Goal: Task Accomplishment & Management: Manage account settings

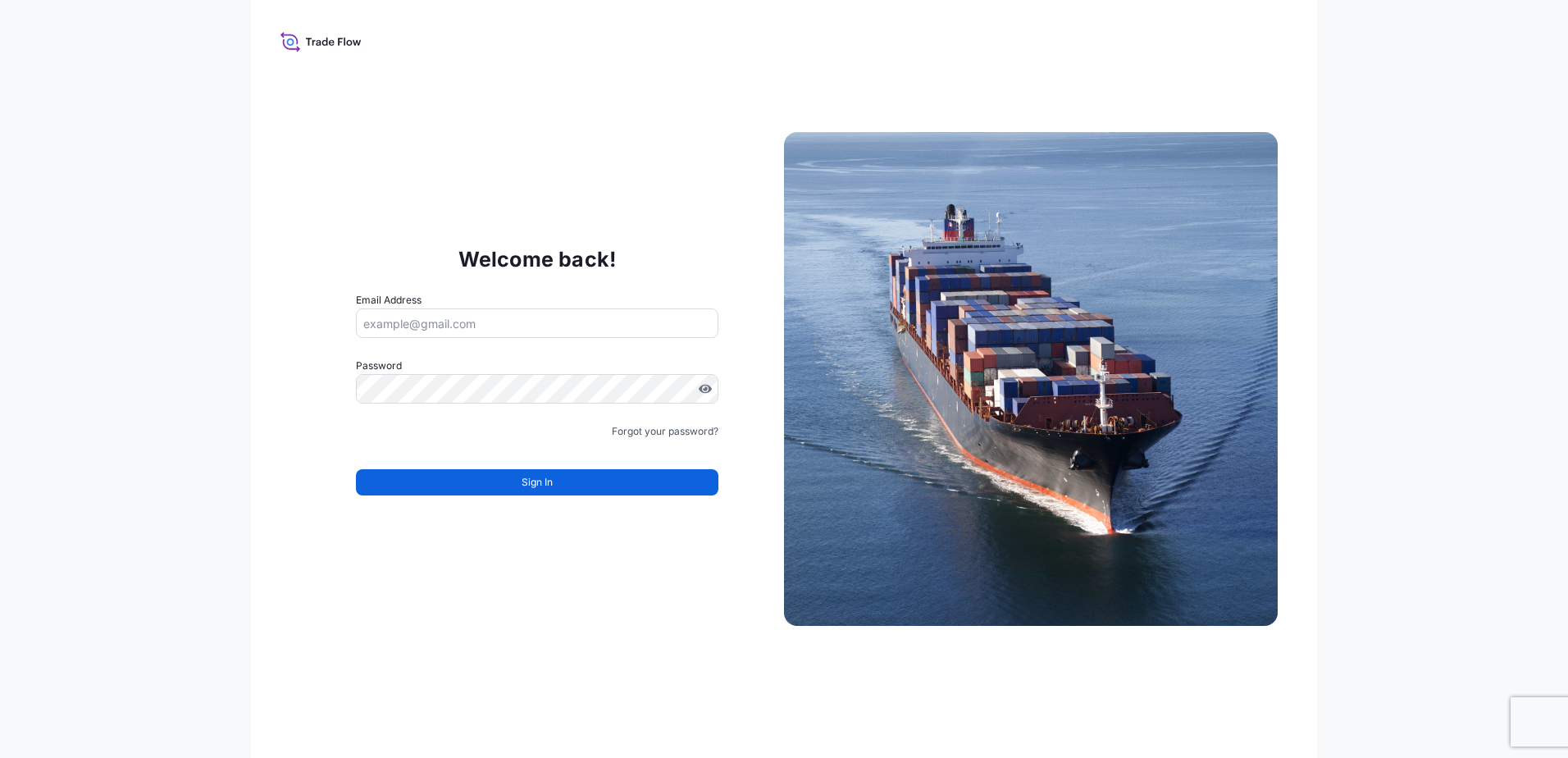
click at [489, 315] on input "Email Address" at bounding box center [537, 323] width 362 height 30
type input "[EMAIL_ADDRESS][DOMAIN_NAME]"
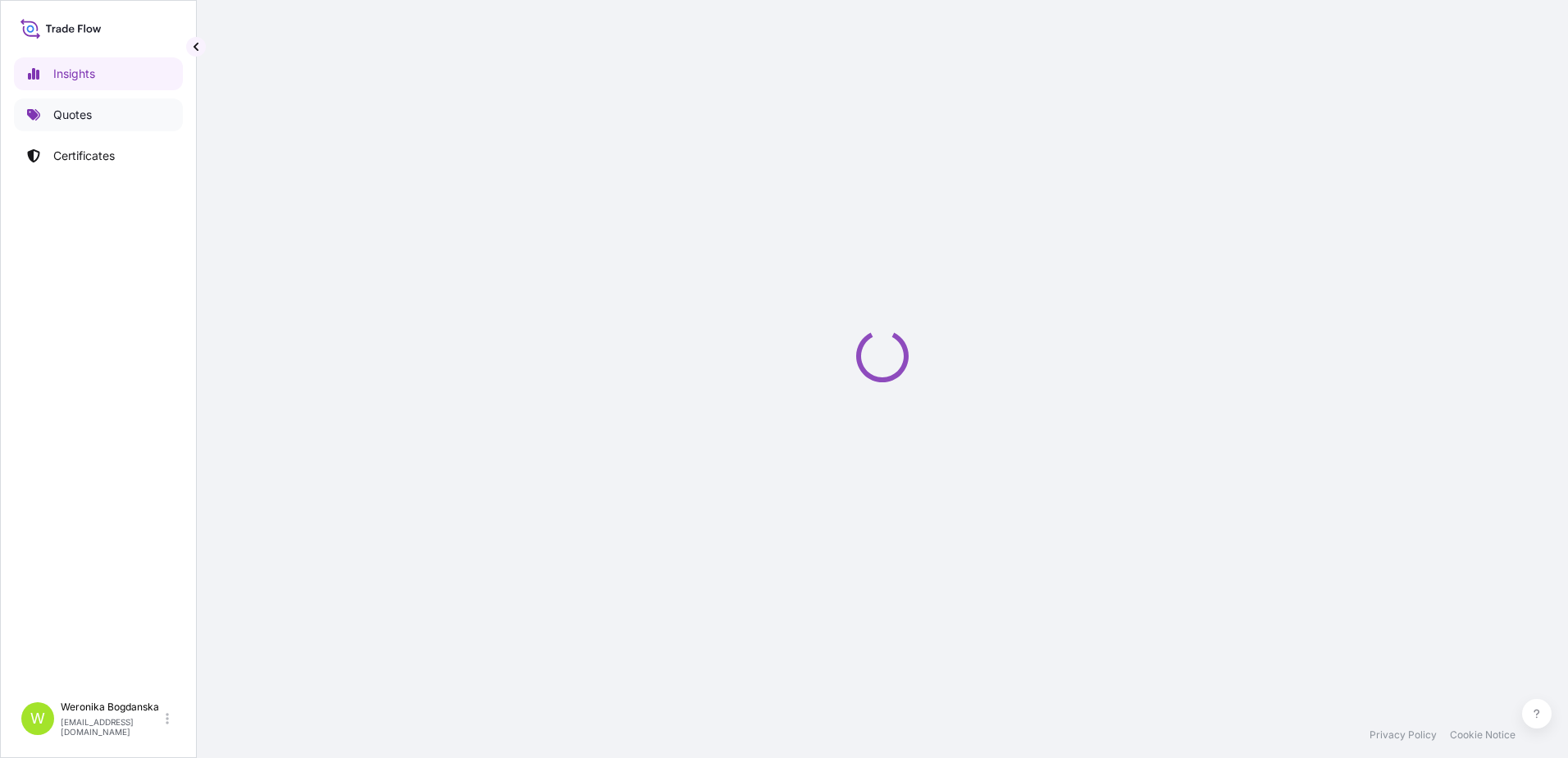
select select "2025"
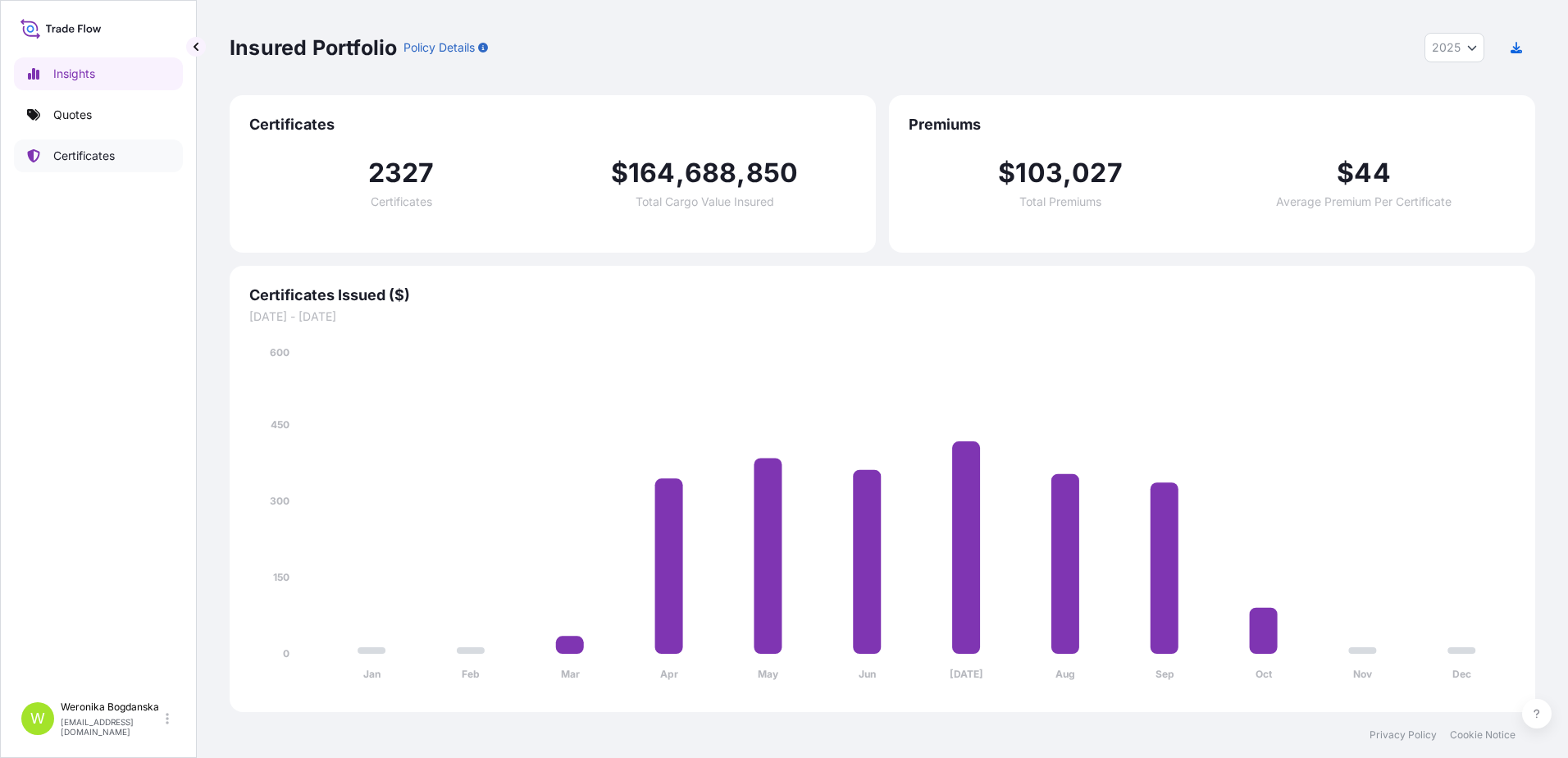
click at [96, 157] on p "Certificates" at bounding box center [84, 156] width 61 height 16
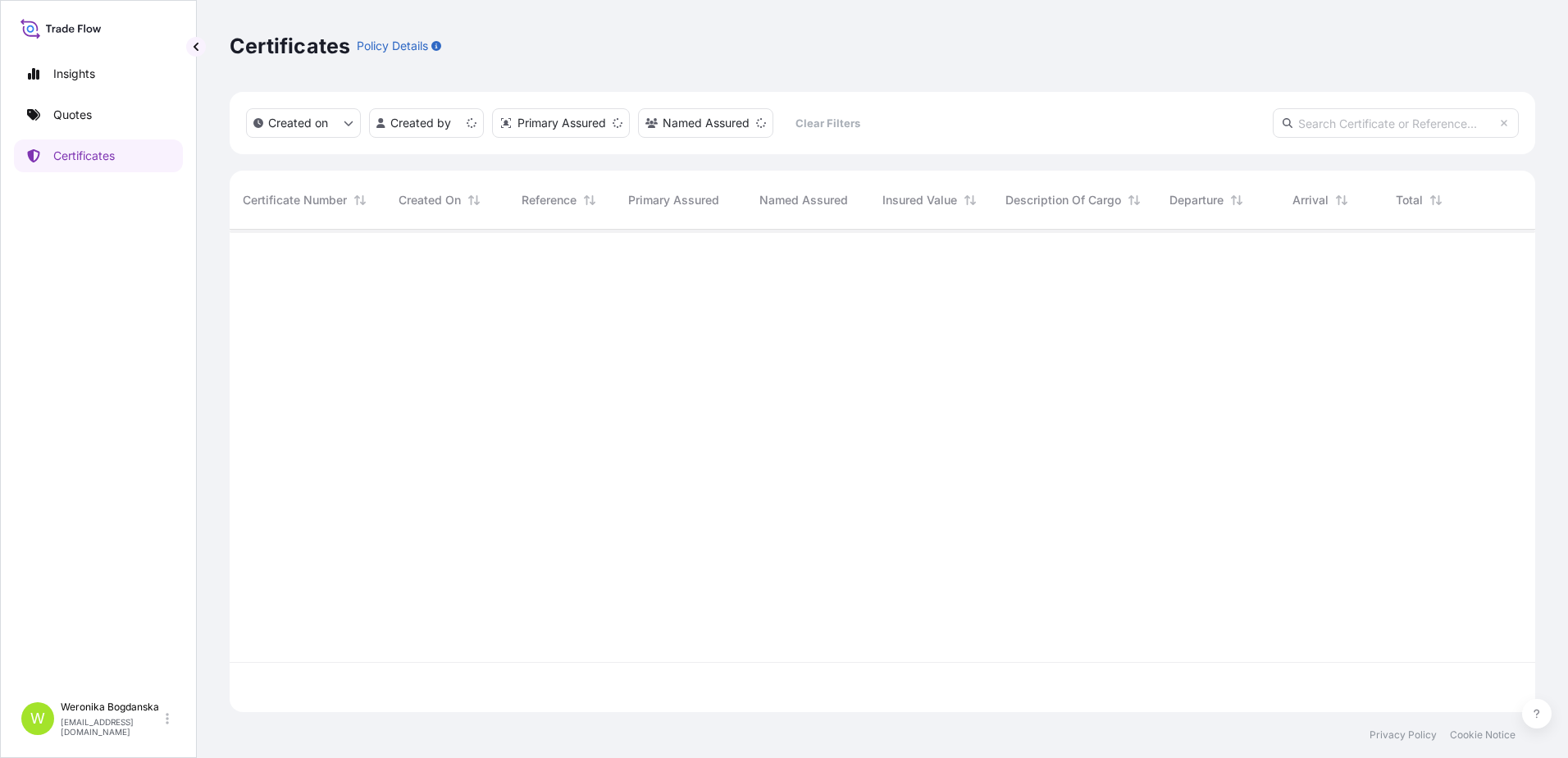
scroll to position [479, 1293]
click at [1368, 127] on input "text" at bounding box center [1396, 123] width 246 height 30
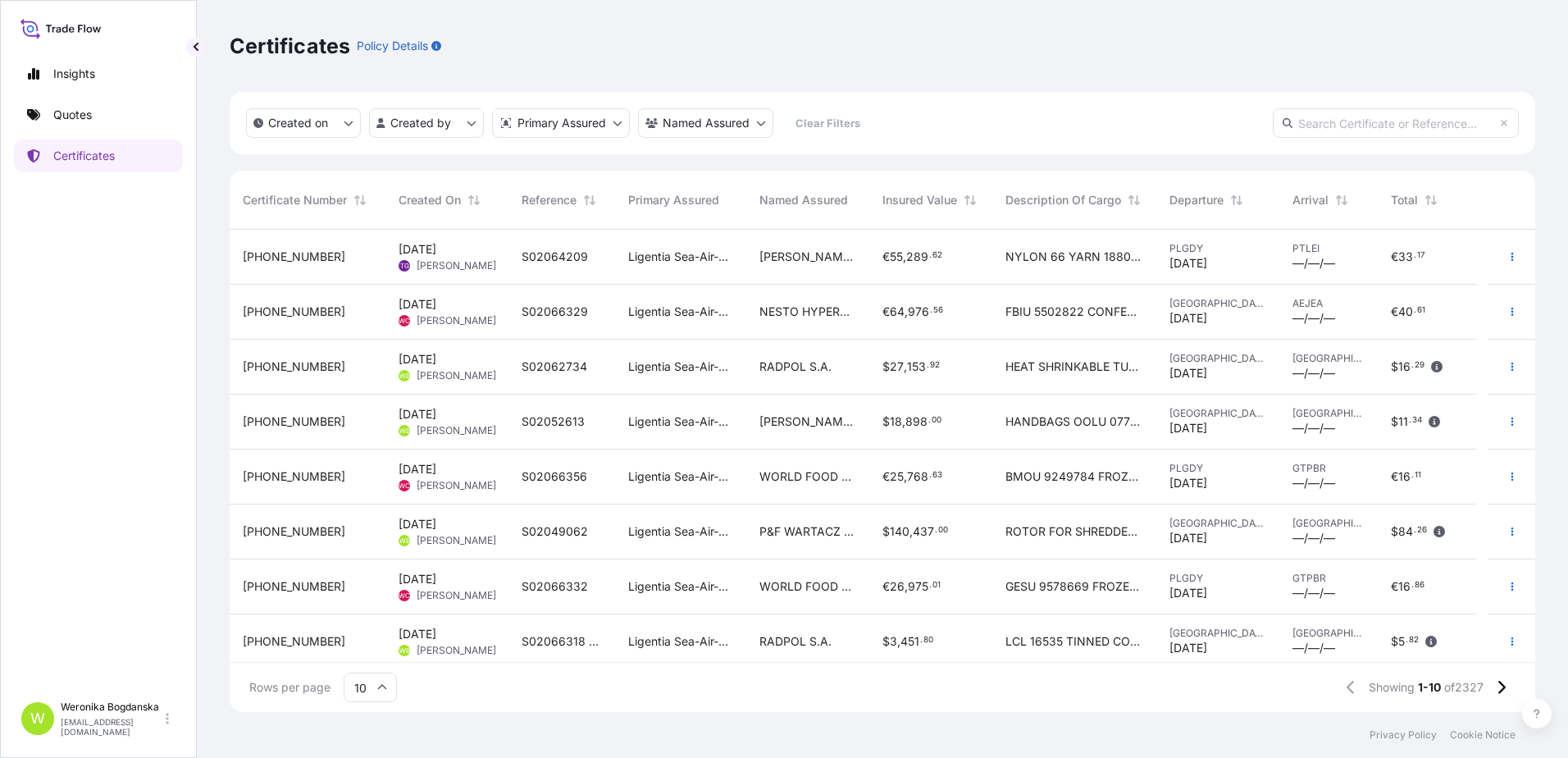
paste input "31440-2060-1"
type input "31440-2060-1"
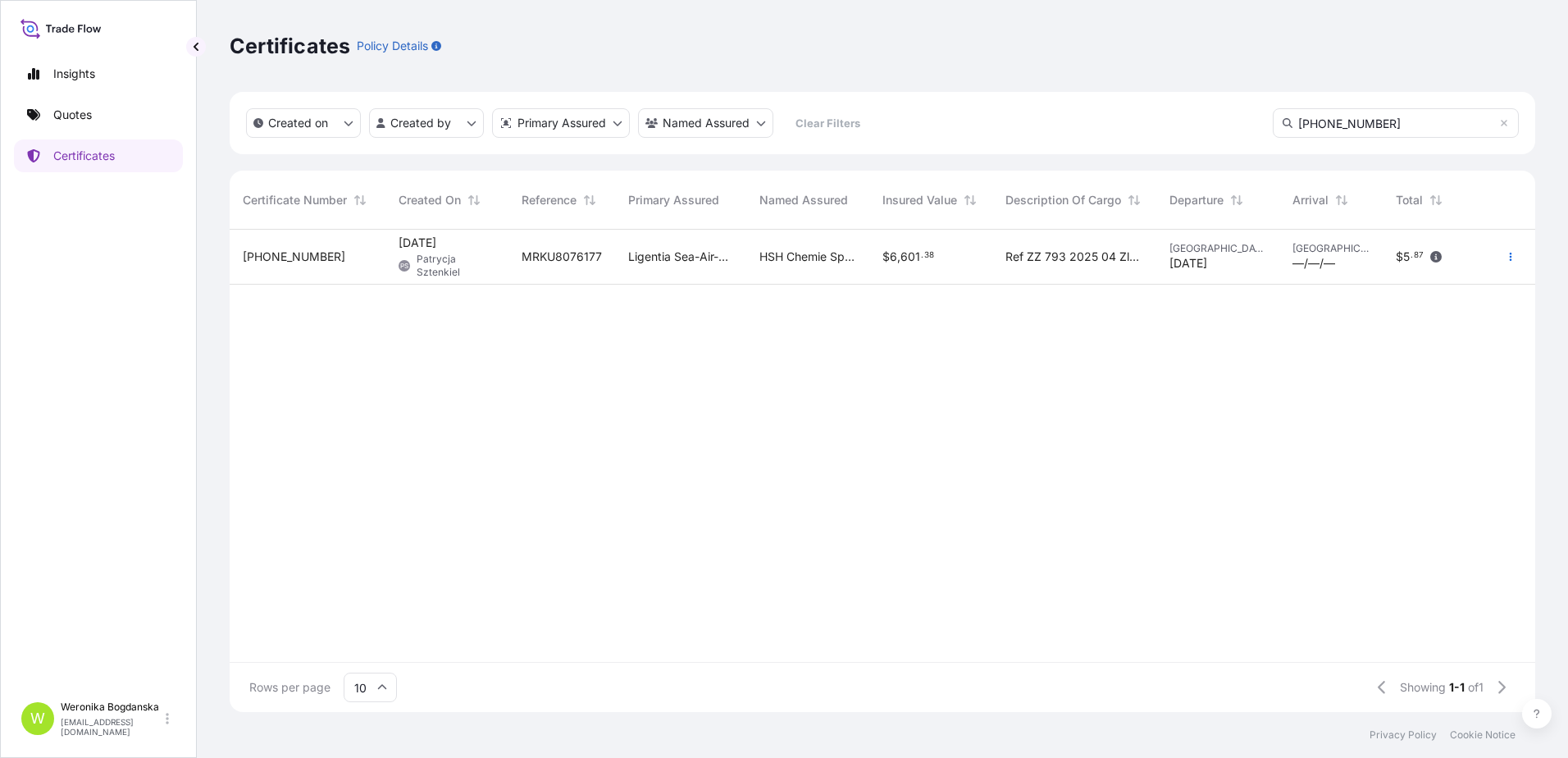
click at [290, 260] on span "31440-2060-1" at bounding box center [294, 257] width 103 height 16
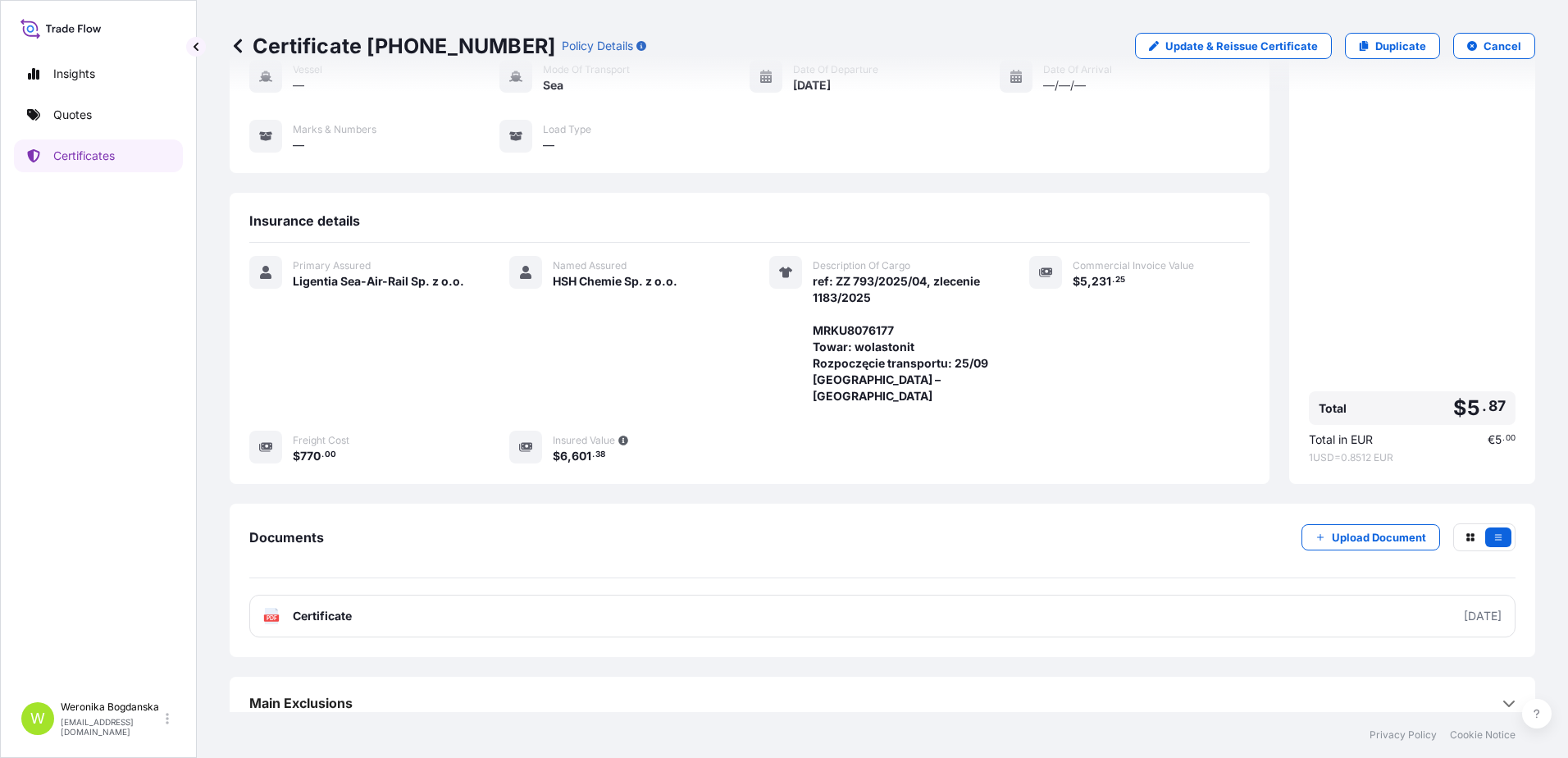
scroll to position [172, 0]
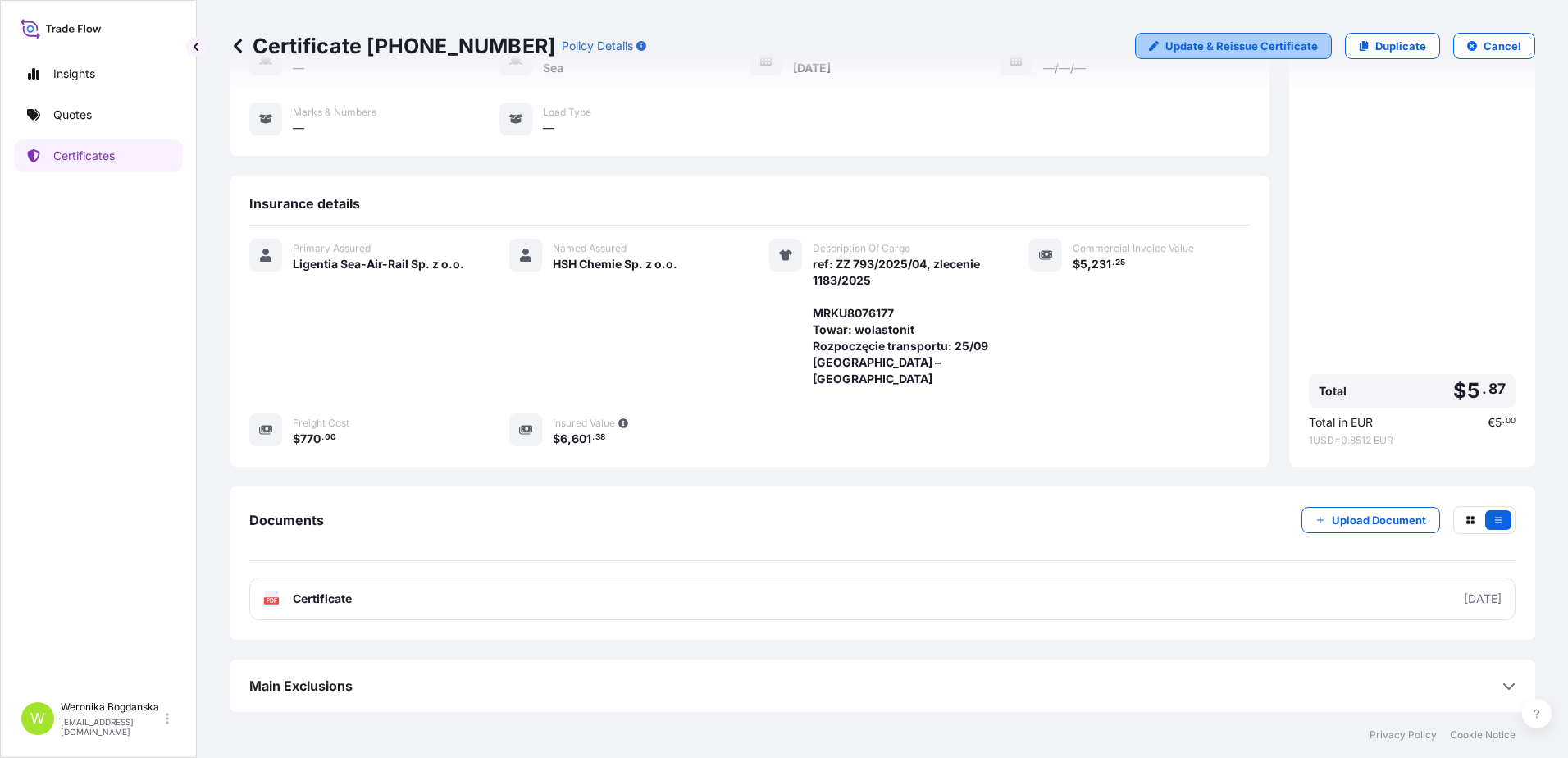
click at [1240, 40] on p "Update & Reissue Certificate" at bounding box center [1241, 46] width 152 height 16
select select "Sea"
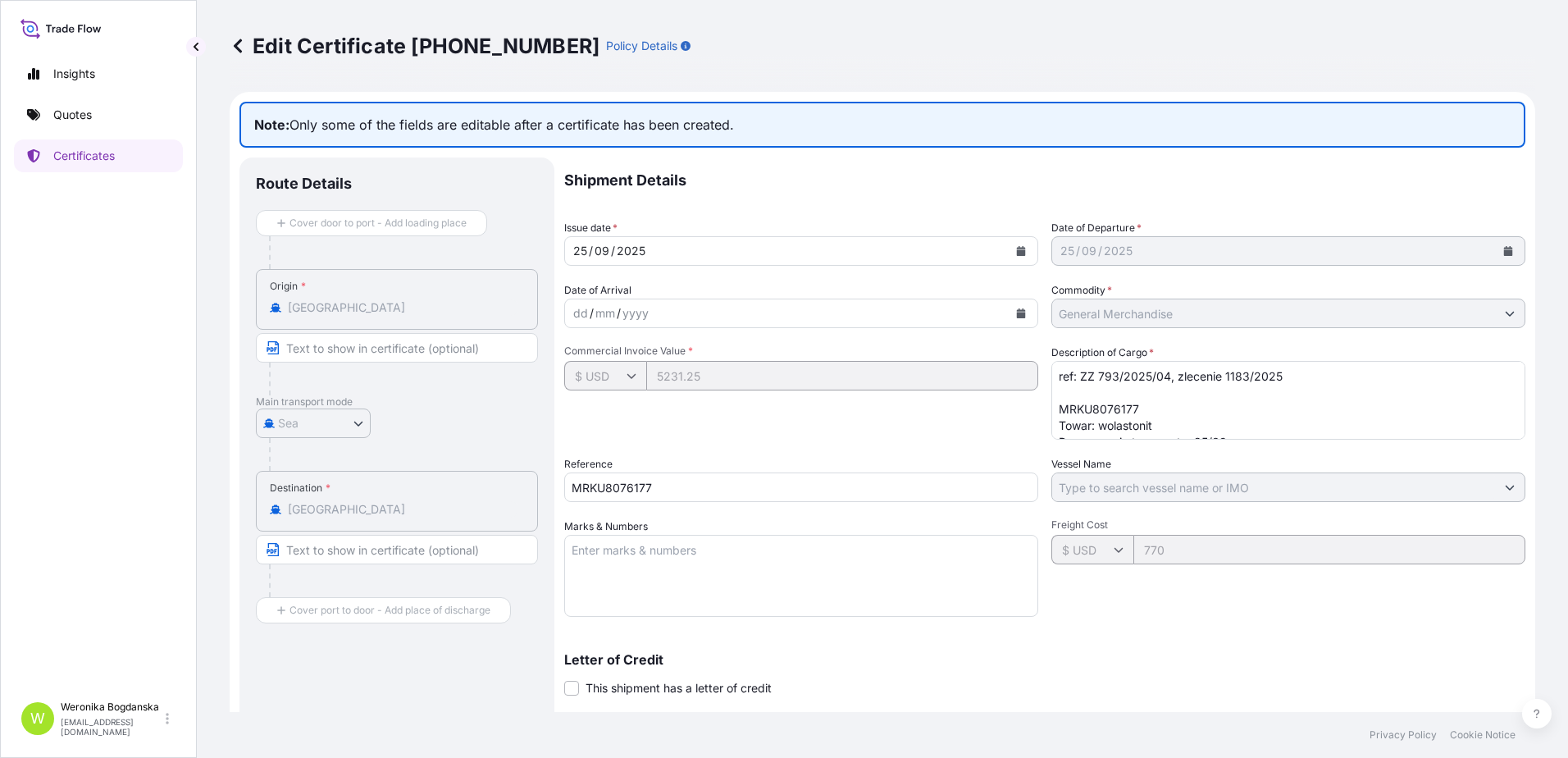
click at [1196, 410] on textarea "ref: ZZ 793/2025/04, zlecenie 1183/2025 MRKU8076177 Towar: wolastonit Rozpoczęc…" at bounding box center [1289, 399] width 474 height 78
click at [1171, 410] on textarea "ref: ZZ 793/2025/04, zlecenie 1183/2025 MRKU8076177 Towar: wolastonit Rozpoczęc…" at bounding box center [1289, 399] width 474 height 78
type textarea "ref: ZZ 793/2025/04, zlecenie 1183/2025 MRKU8076177 20GP; 3900 KGS; 30 CBM; 5 P…"
click at [597, 496] on input "MRKU8076177" at bounding box center [801, 487] width 474 height 30
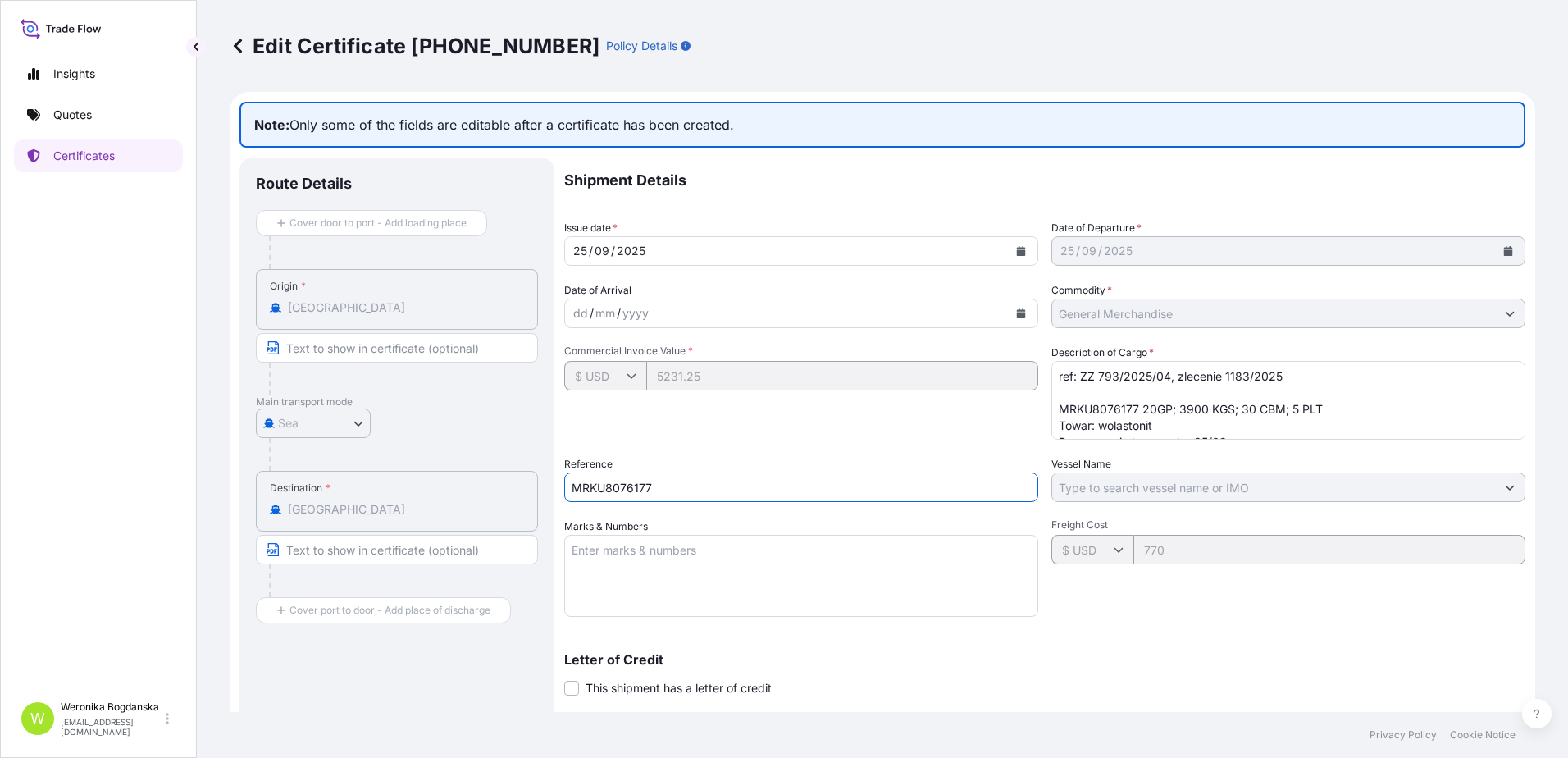
paste input "S020678"
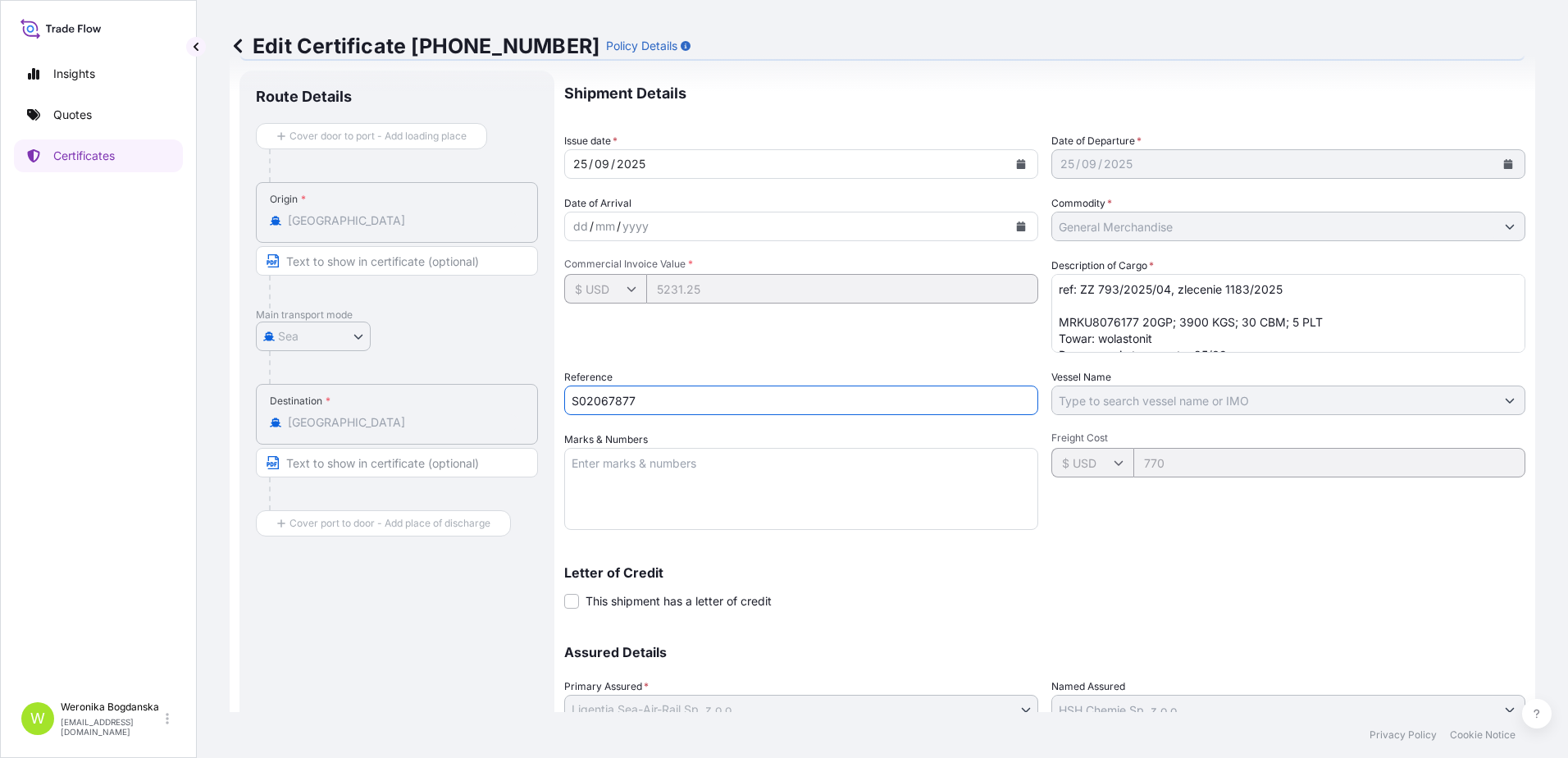
scroll to position [221, 0]
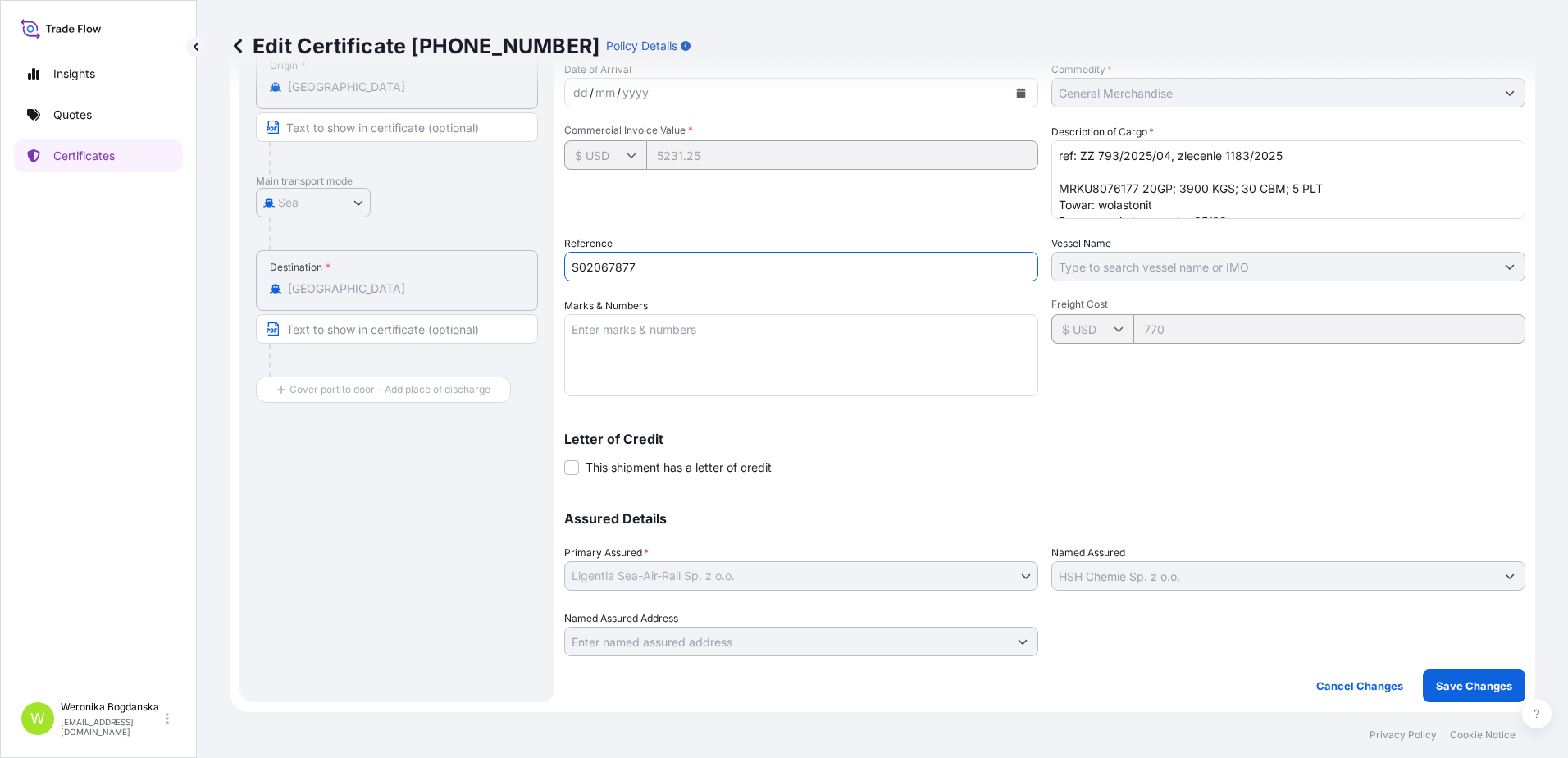
type input "S02067877"
click at [1463, 693] on p "Save Changes" at bounding box center [1474, 686] width 77 height 16
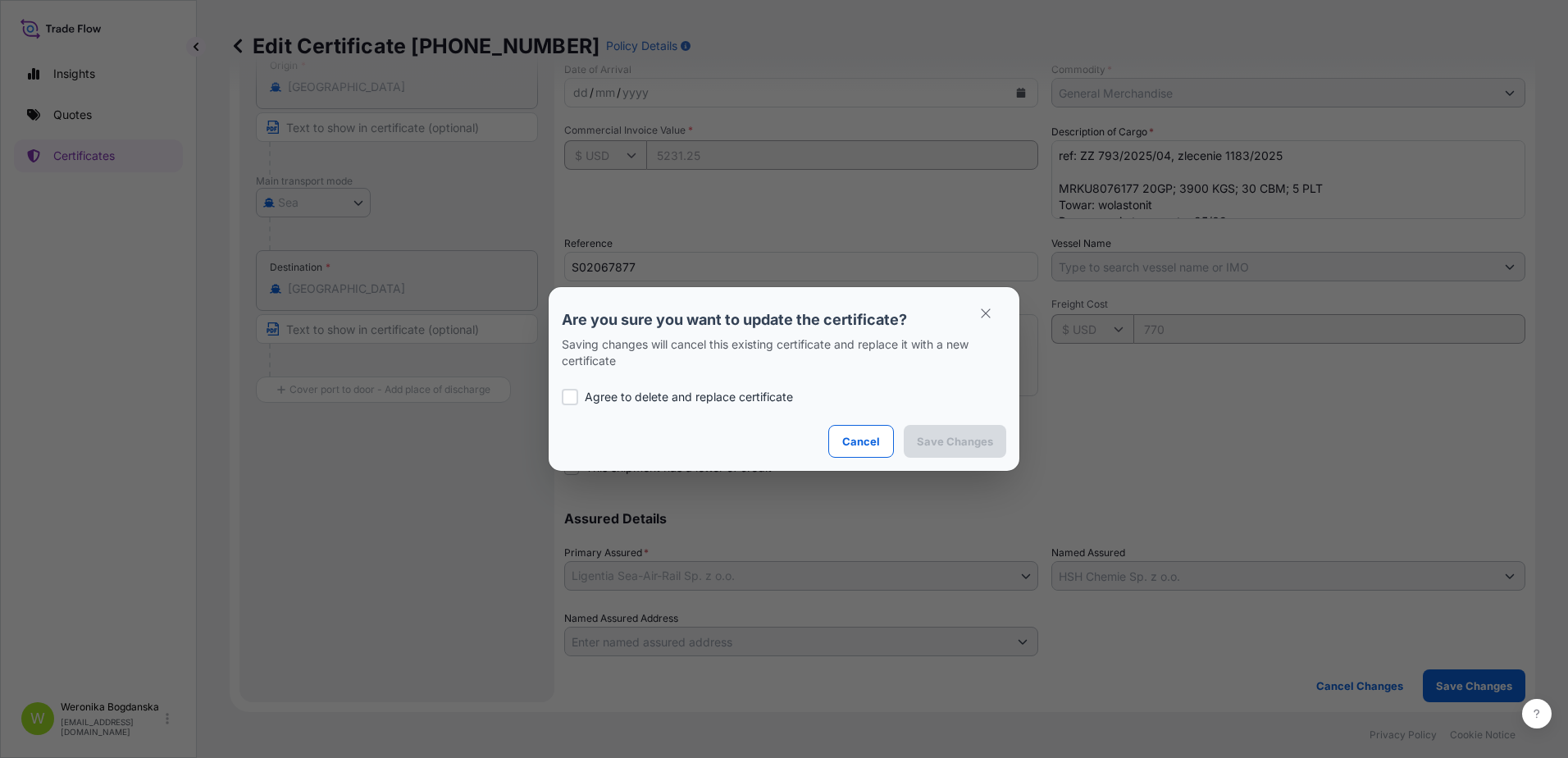
click at [665, 394] on p "Agree to delete and replace certificate" at bounding box center [688, 397] width 208 height 16
checkbox input "true"
click at [945, 441] on p "Save Changes" at bounding box center [955, 442] width 77 height 16
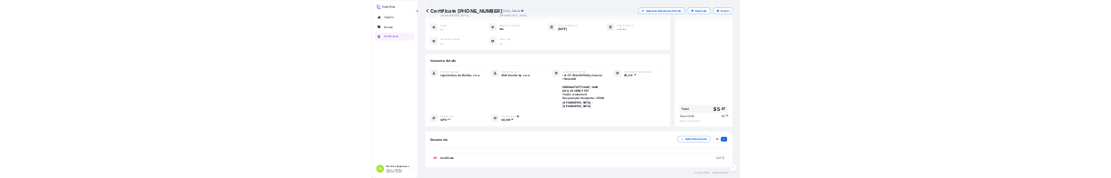
scroll to position [129, 0]
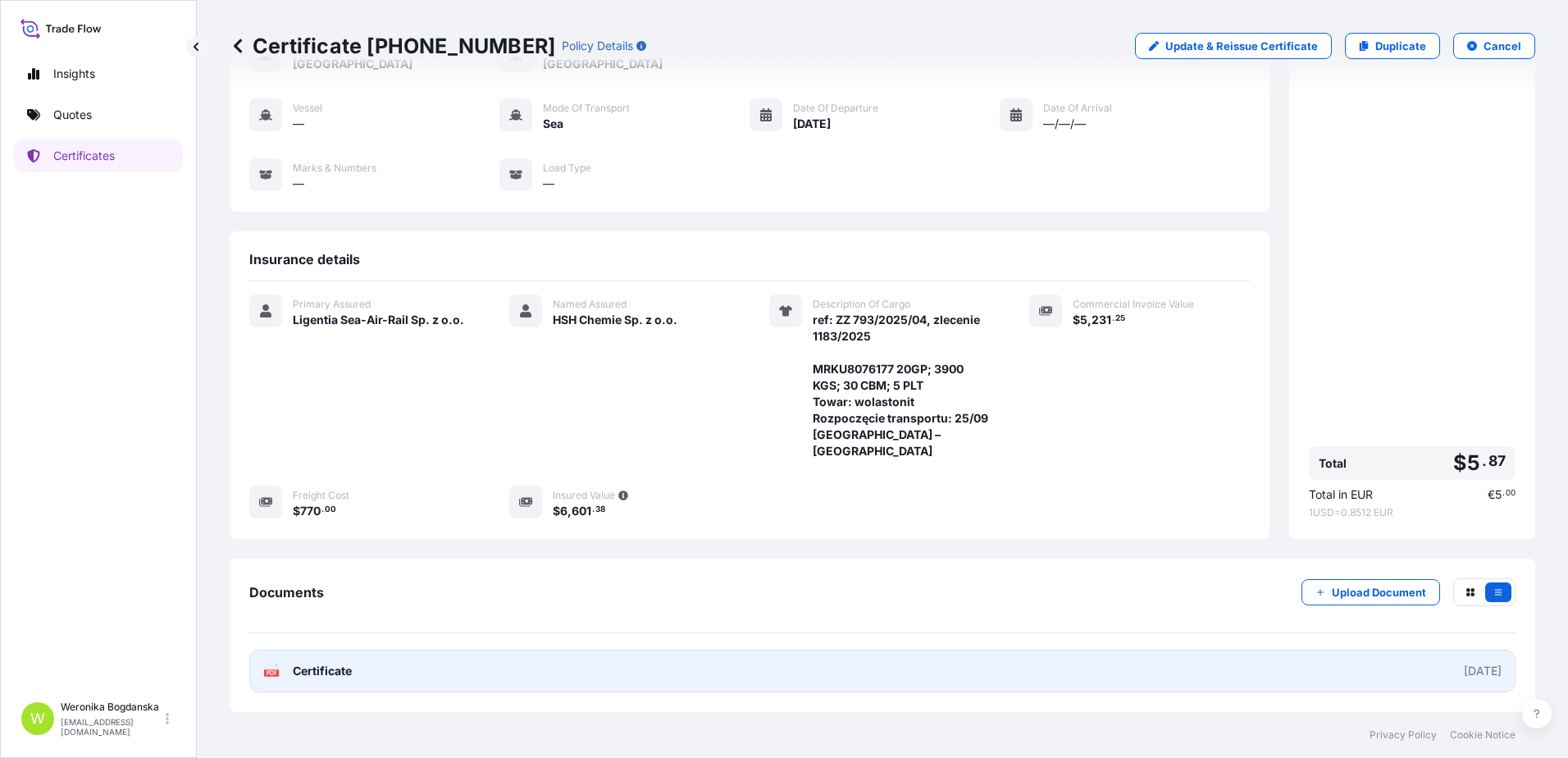
click at [626, 677] on link "PDF Certificate 2025-09-25" at bounding box center [882, 671] width 1266 height 42
